Goal: Task Accomplishment & Management: Use online tool/utility

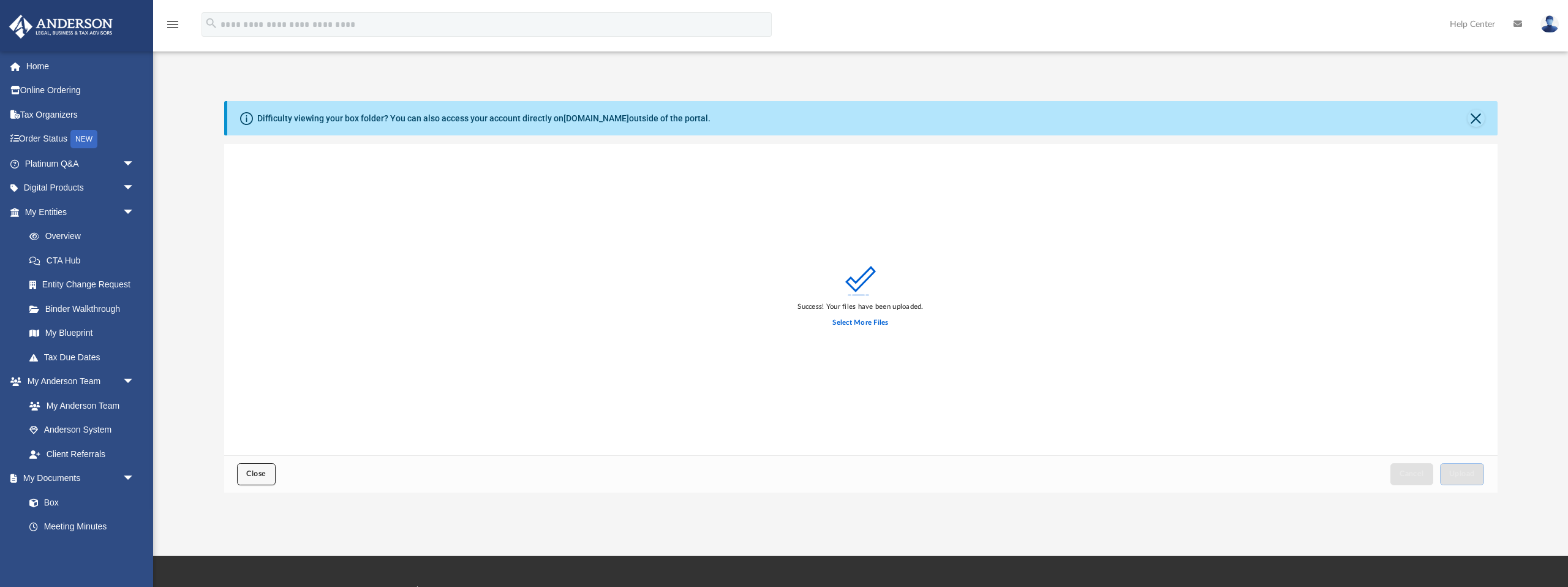
click at [261, 475] on span "Close" at bounding box center [256, 474] width 20 height 8
click at [1477, 115] on button "Close" at bounding box center [1476, 118] width 17 height 17
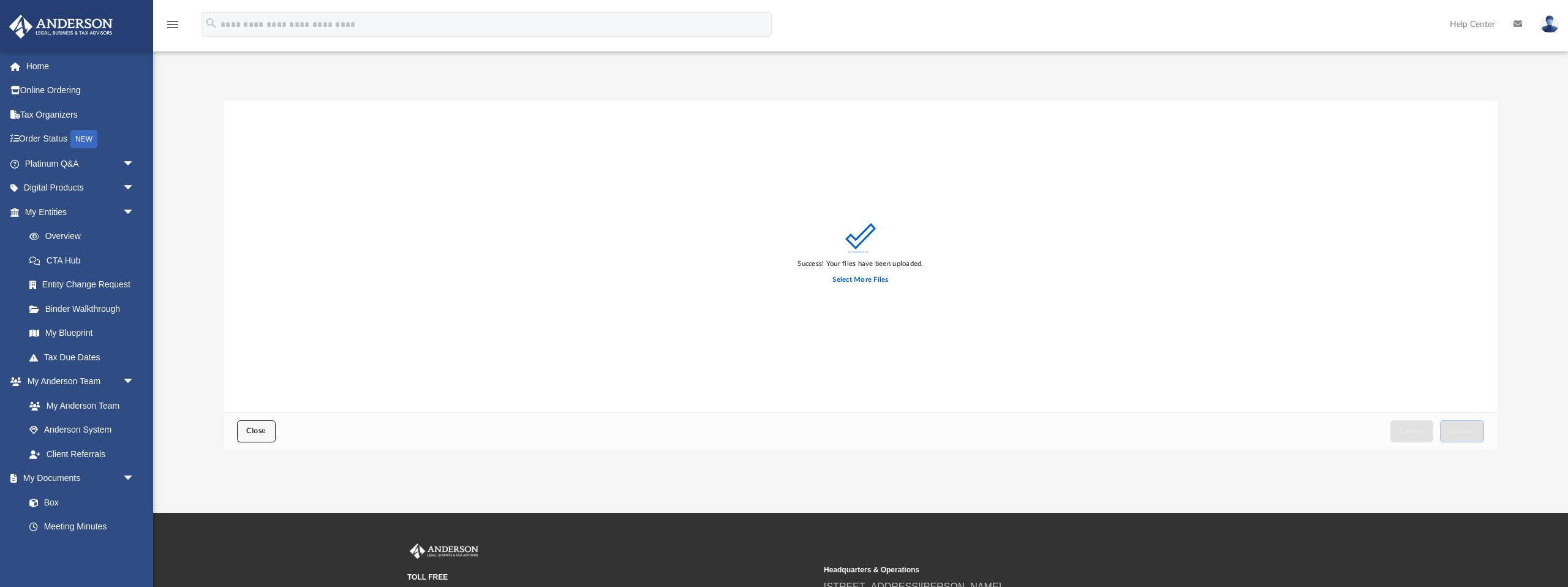
click at [265, 434] on span "Close" at bounding box center [256, 431] width 20 height 8
click at [129, 166] on span "arrow_drop_down" at bounding box center [135, 164] width 25 height 25
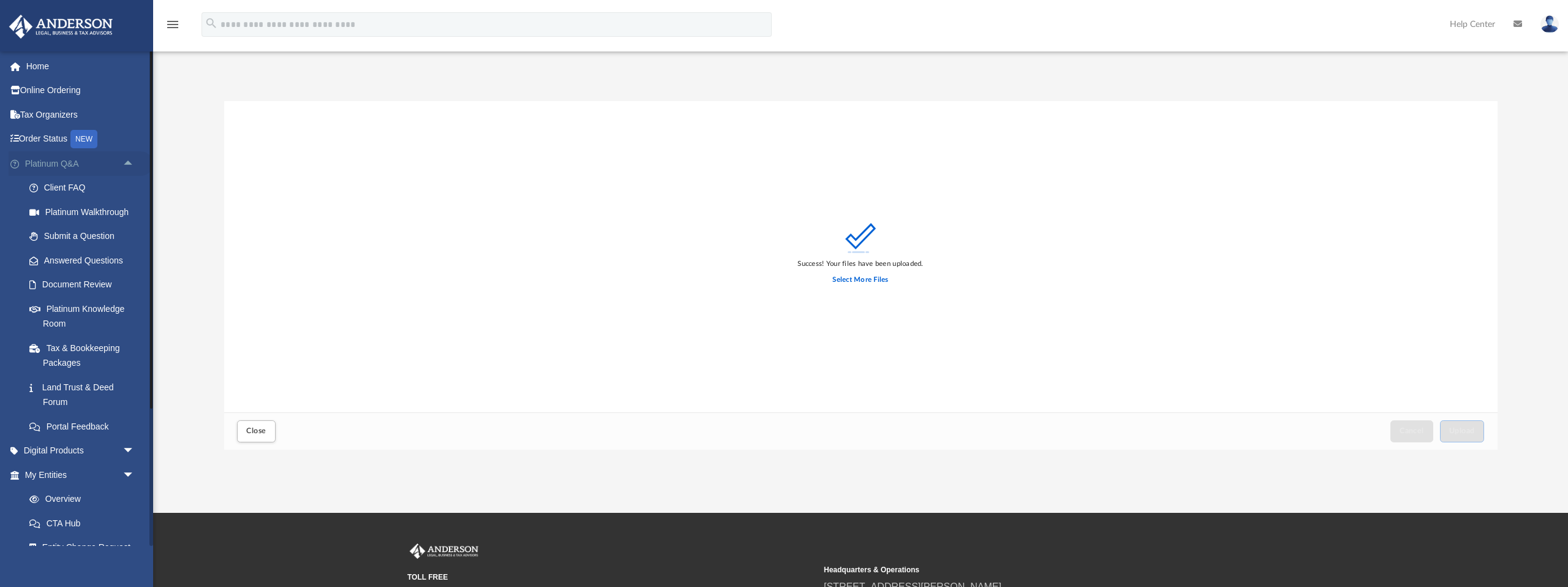
click at [129, 165] on span "arrow_drop_up" at bounding box center [135, 164] width 25 height 25
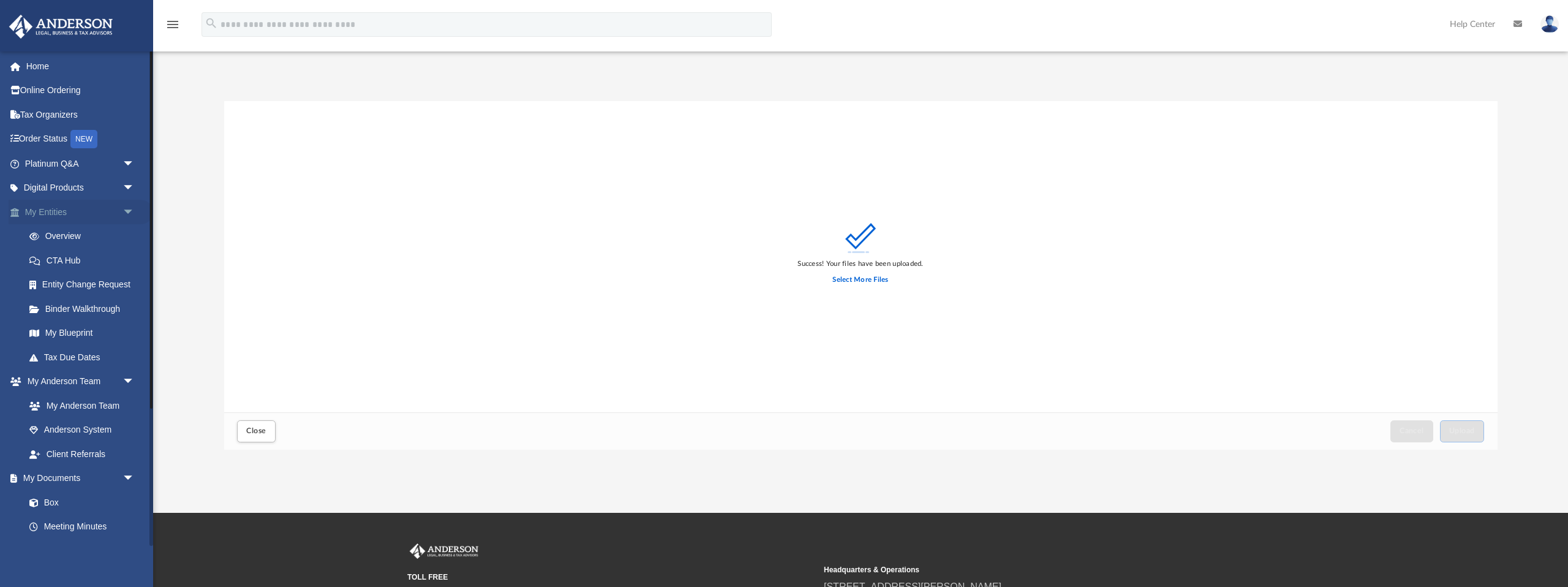
click at [130, 212] on span "arrow_drop_down" at bounding box center [135, 212] width 25 height 25
click at [53, 357] on link "Box" at bounding box center [85, 357] width 136 height 25
click at [49, 354] on link "Box" at bounding box center [85, 357] width 136 height 25
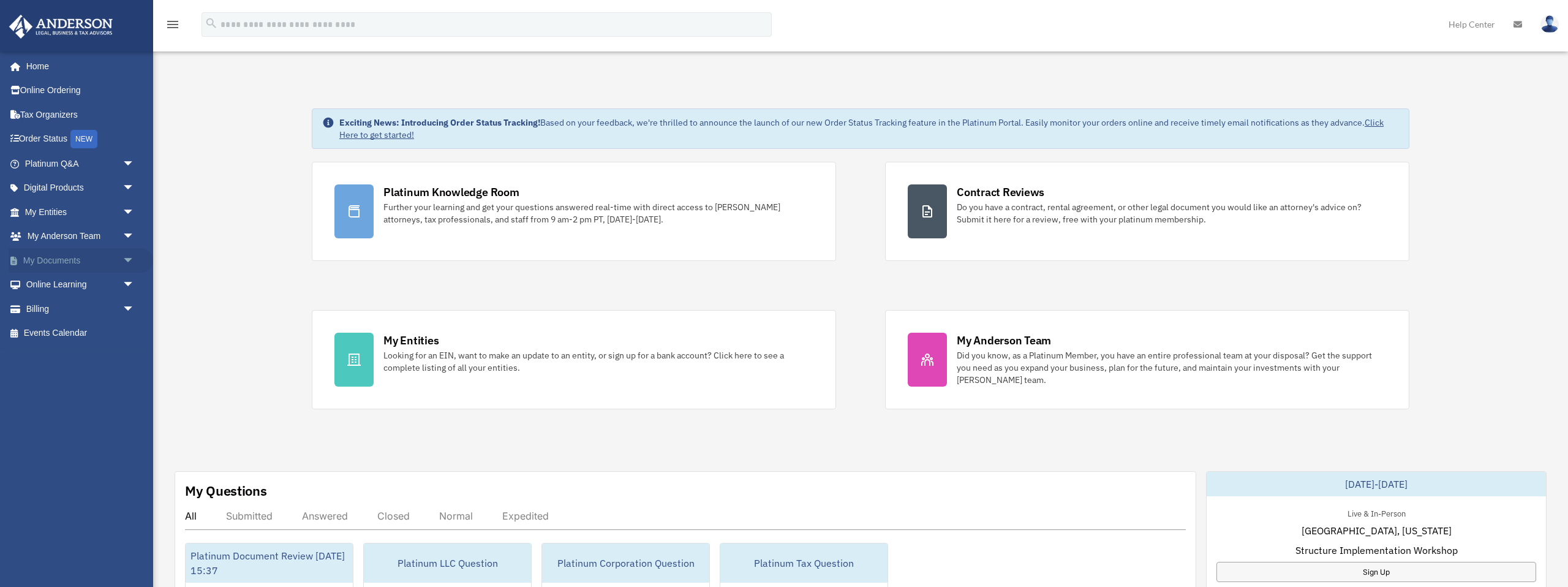
click at [128, 263] on span "arrow_drop_down" at bounding box center [135, 261] width 25 height 25
click at [48, 283] on link "Box" at bounding box center [85, 285] width 136 height 25
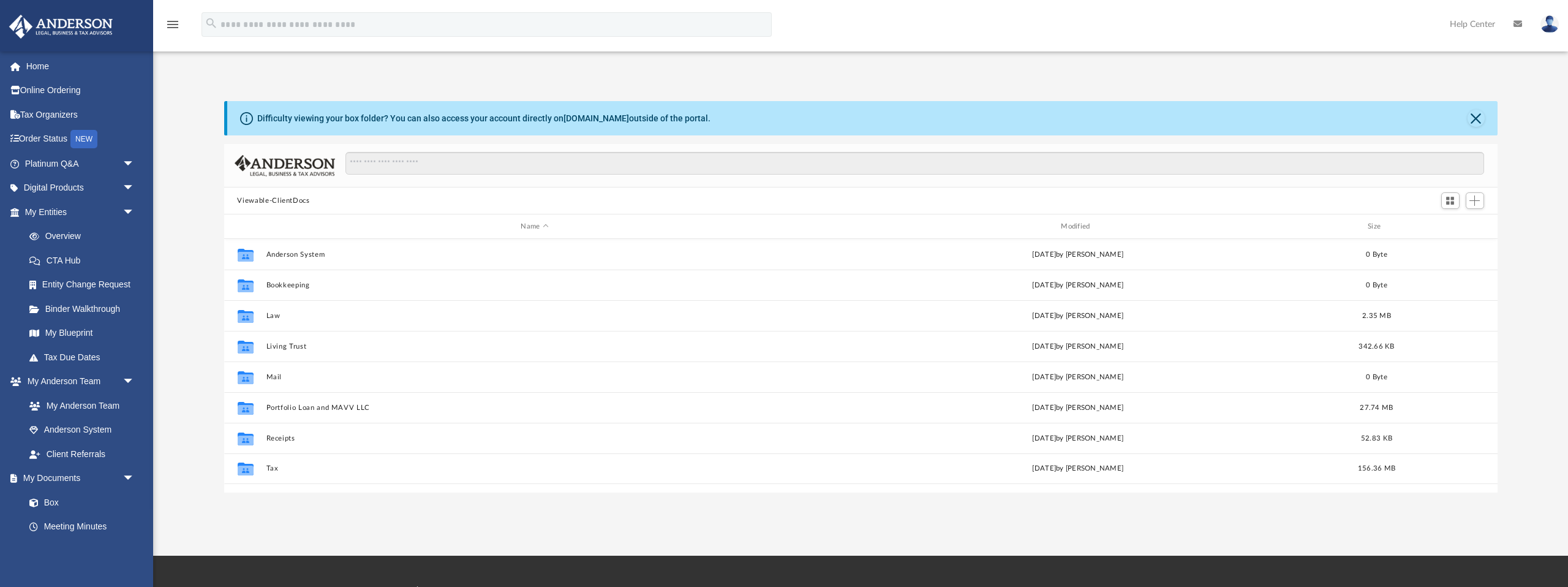
scroll to position [279, 1274]
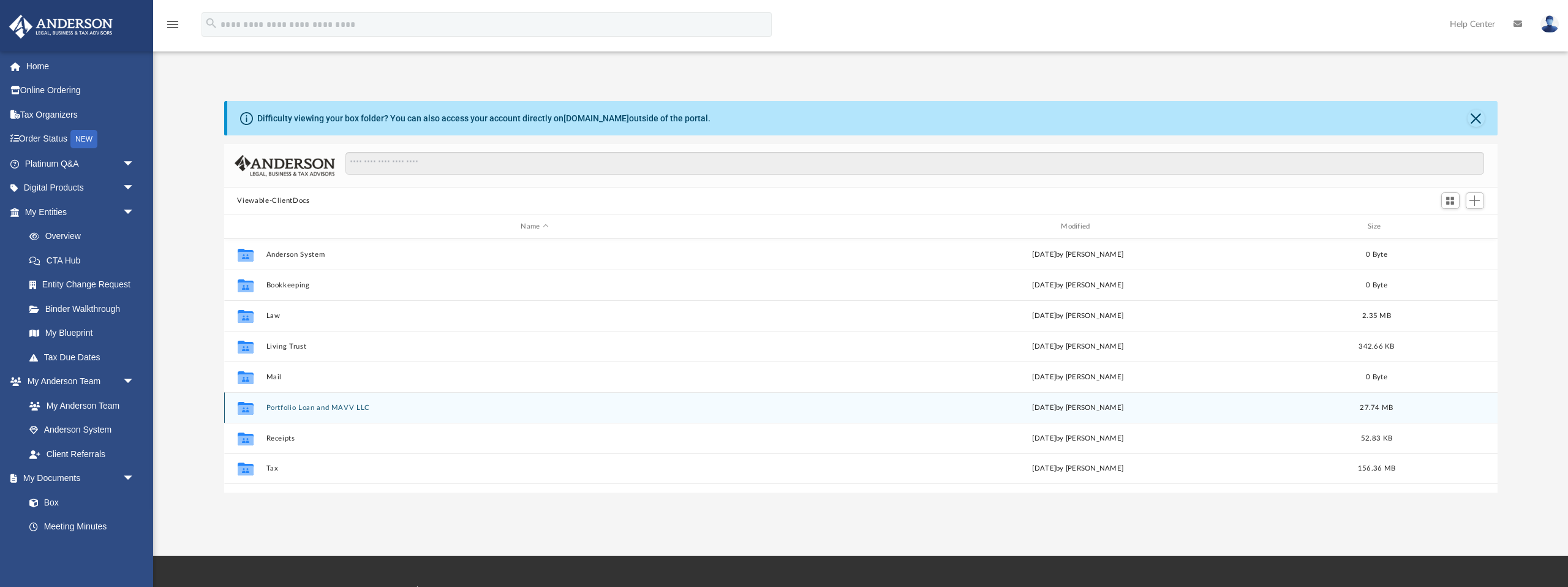
click at [336, 409] on button "Portfolio Loan and MAVV LLC" at bounding box center [534, 408] width 537 height 8
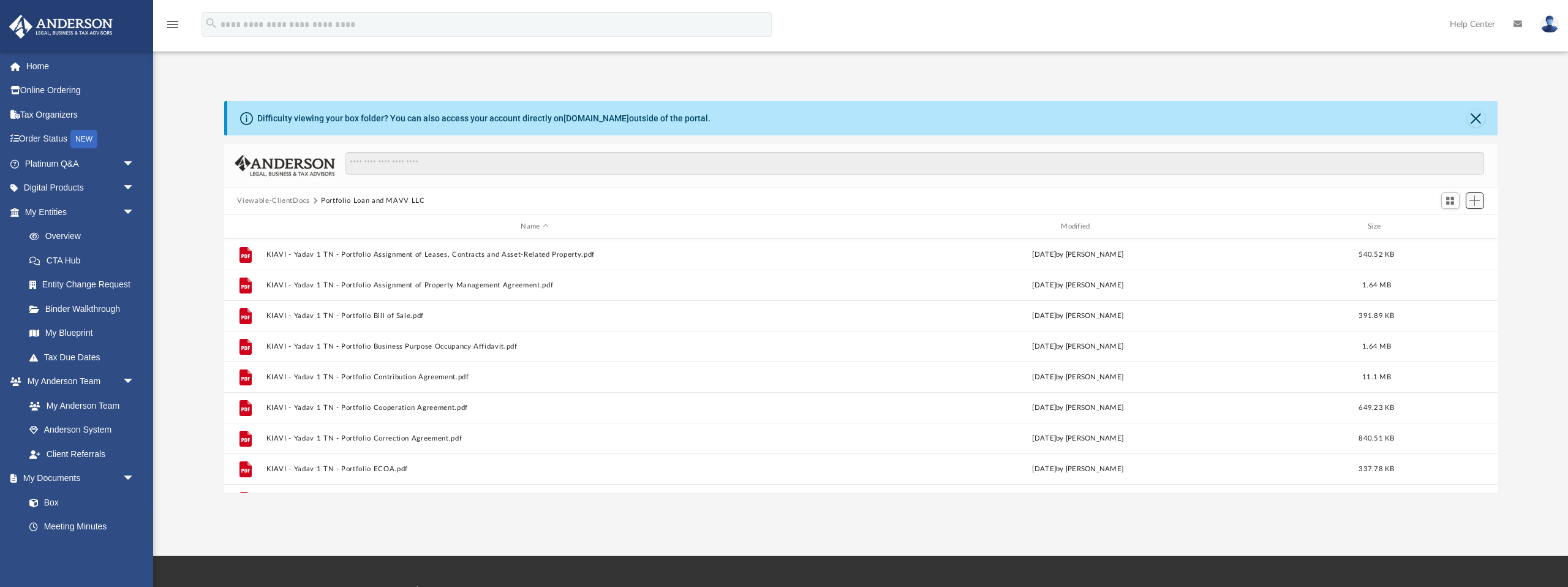
click at [1481, 200] on button "Add" at bounding box center [1474, 201] width 18 height 17
click at [1443, 227] on li "Upload" at bounding box center [1458, 225] width 39 height 13
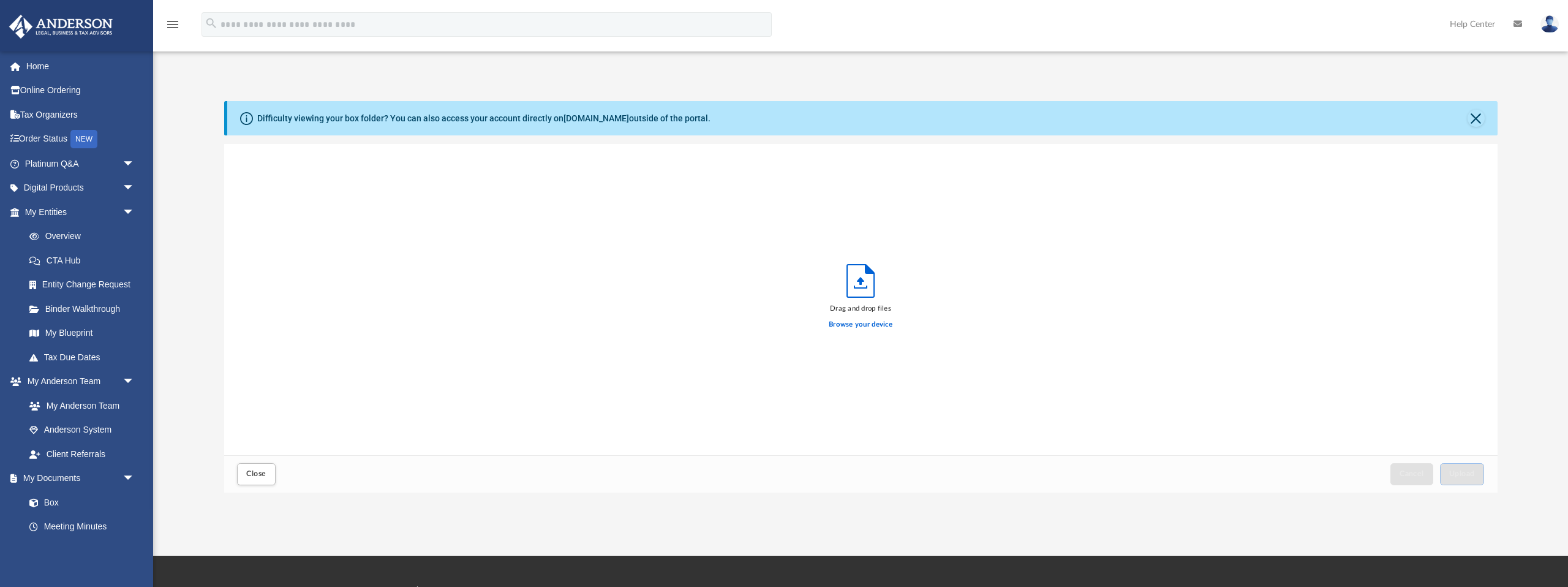
scroll to position [311, 1274]
click at [1471, 476] on span "Upload" at bounding box center [1462, 474] width 26 height 8
click at [249, 479] on button "Close" at bounding box center [256, 474] width 38 height 22
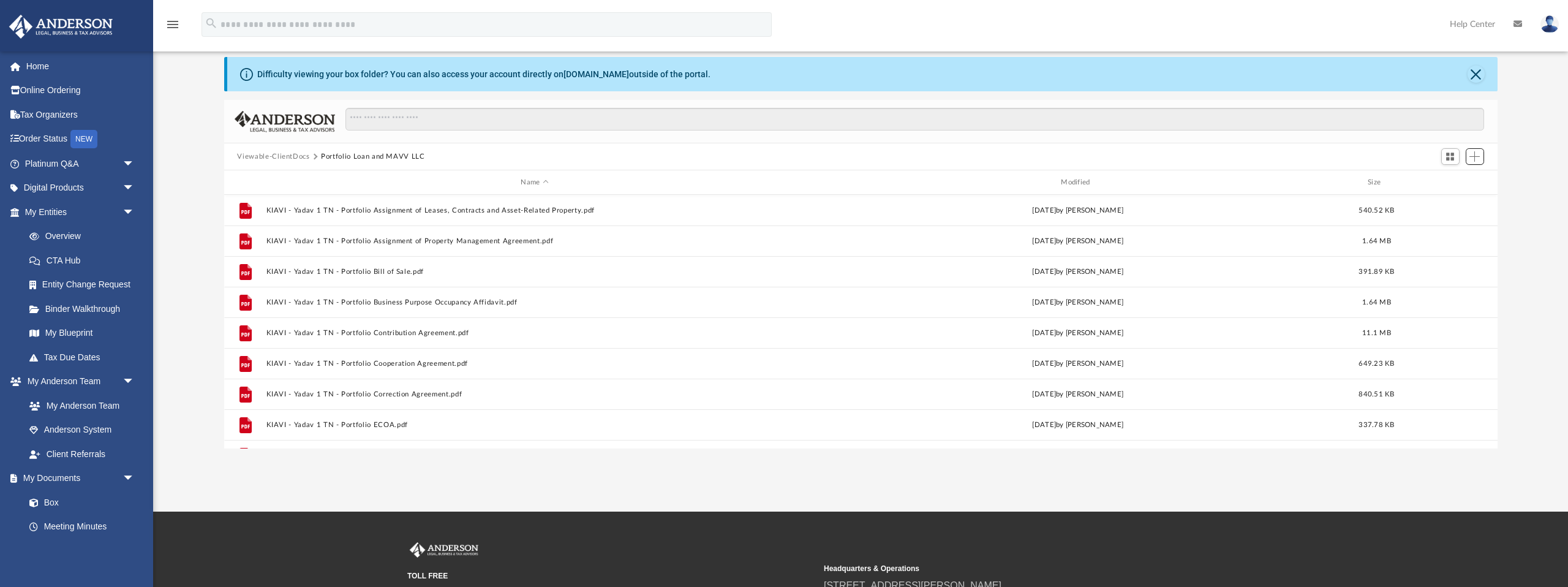
scroll to position [0, 0]
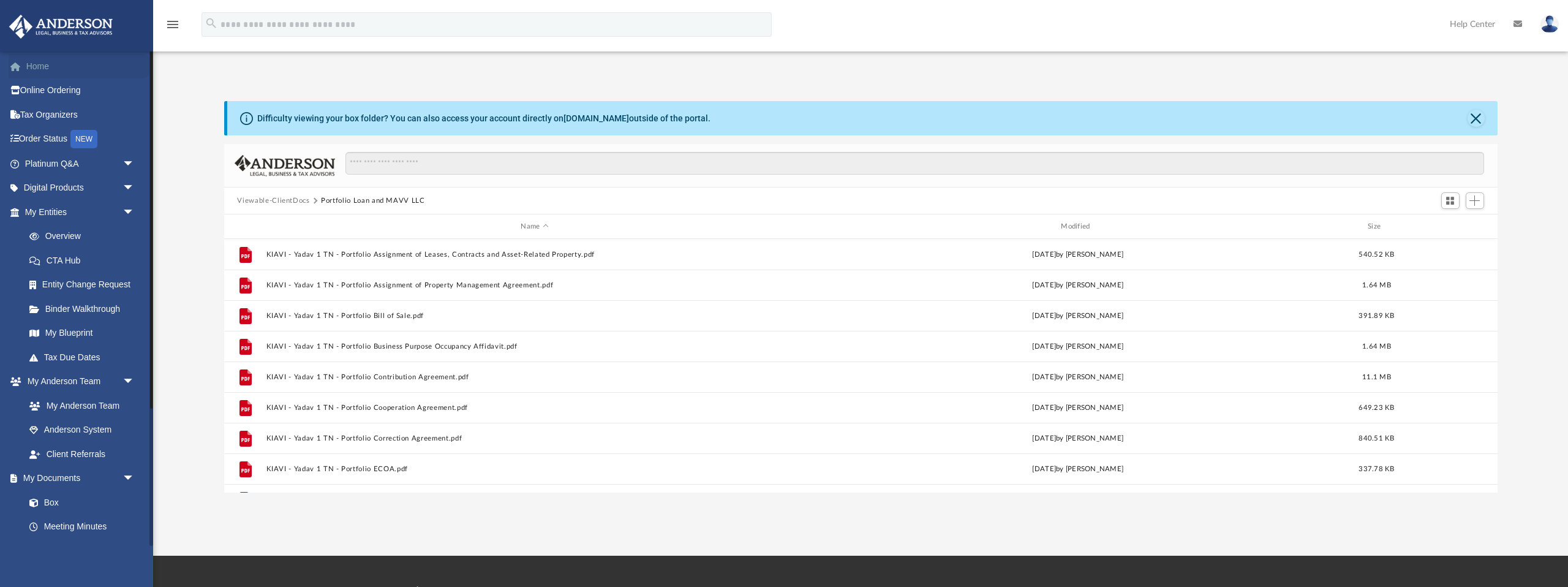
click at [46, 66] on link "Home" at bounding box center [81, 66] width 144 height 25
click at [36, 68] on link "Home" at bounding box center [81, 66] width 144 height 25
